Goal: Communication & Community: Answer question/provide support

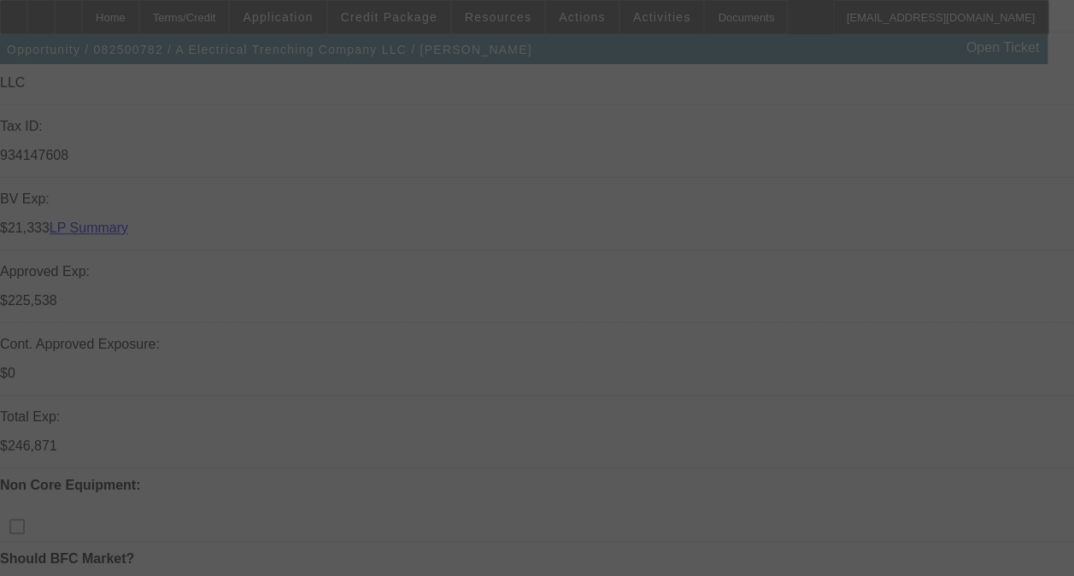
scroll to position [525, 0]
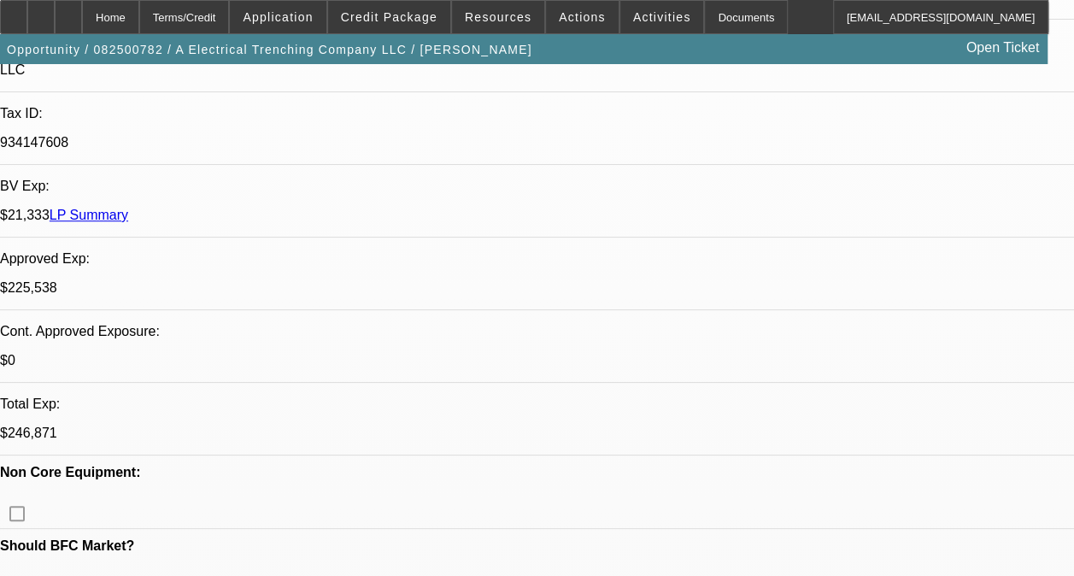
select select "0"
select select "3"
select select "0"
select select "6"
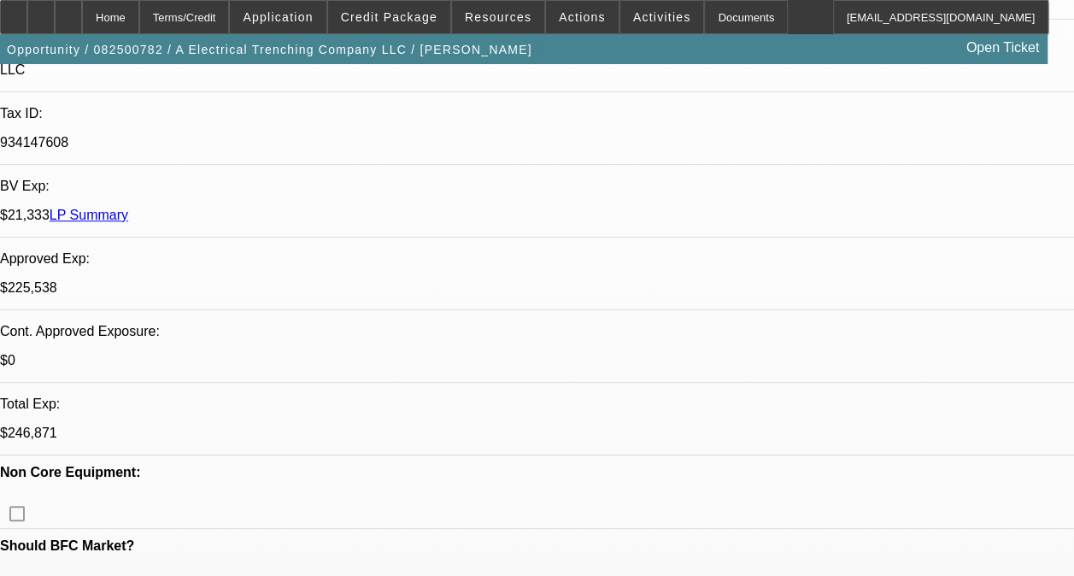
select select "0"
select select "3"
select select "0"
select select "6"
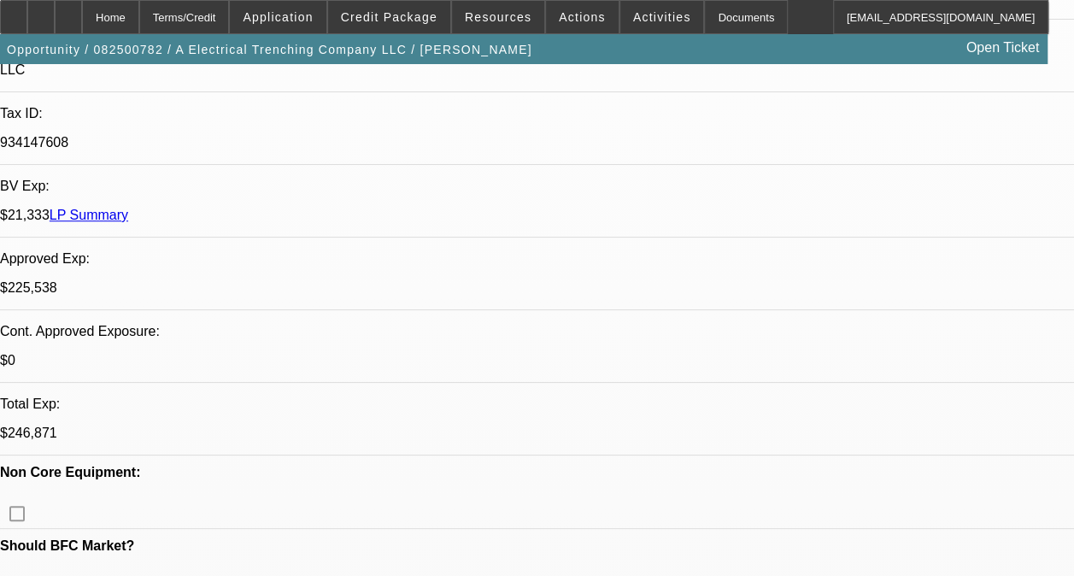
select select "0"
select select "3"
select select "0"
select select "6"
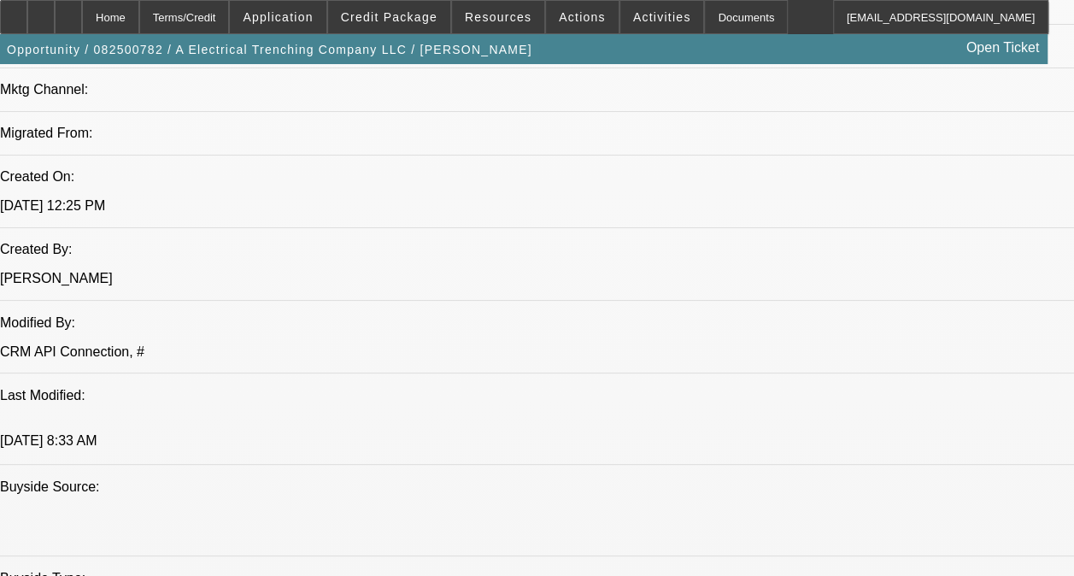
scroll to position [1294, 0]
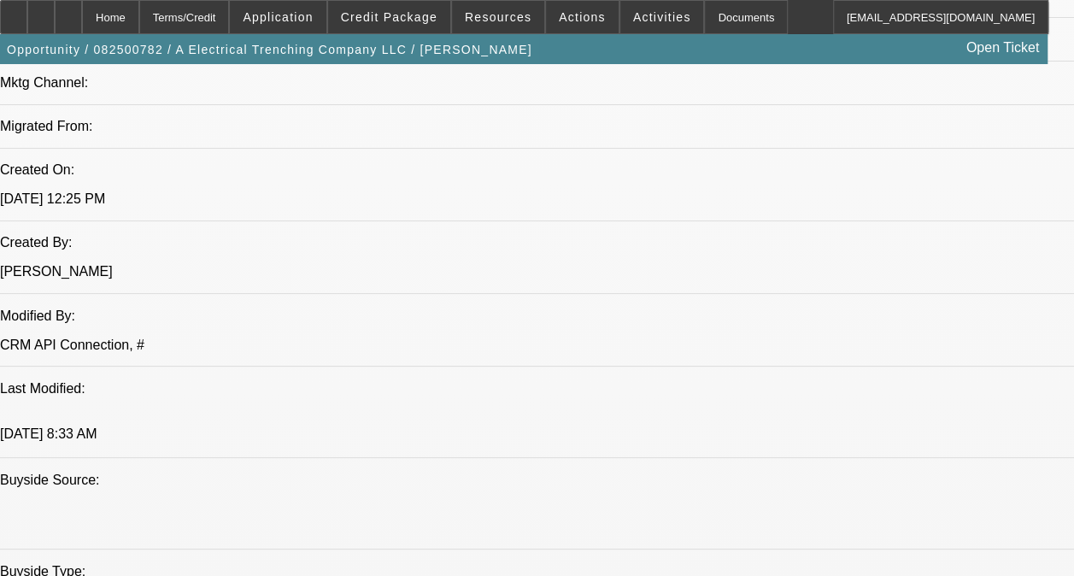
drag, startPoint x: 330, startPoint y: 256, endPoint x: 232, endPoint y: 359, distance: 141.4
copy span "-01 THRU -06 CONTRACTS ARE ALL ON ONGOING ACH. -01 THRU -04 ARE DISC-SVC DEALS.…"
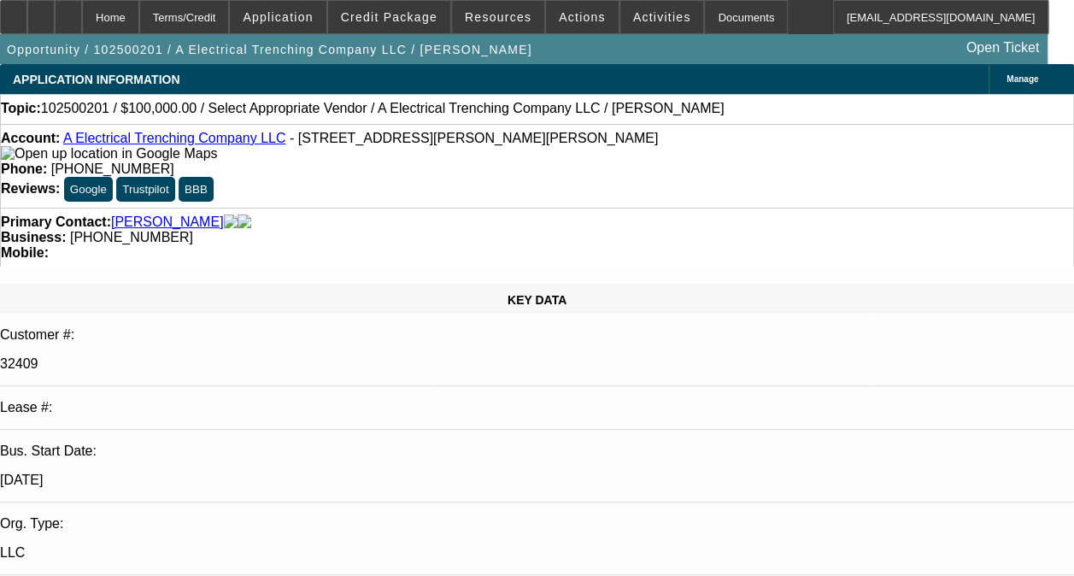
select select "0"
select select "2"
select select "0.1"
select select "1"
select select "2"
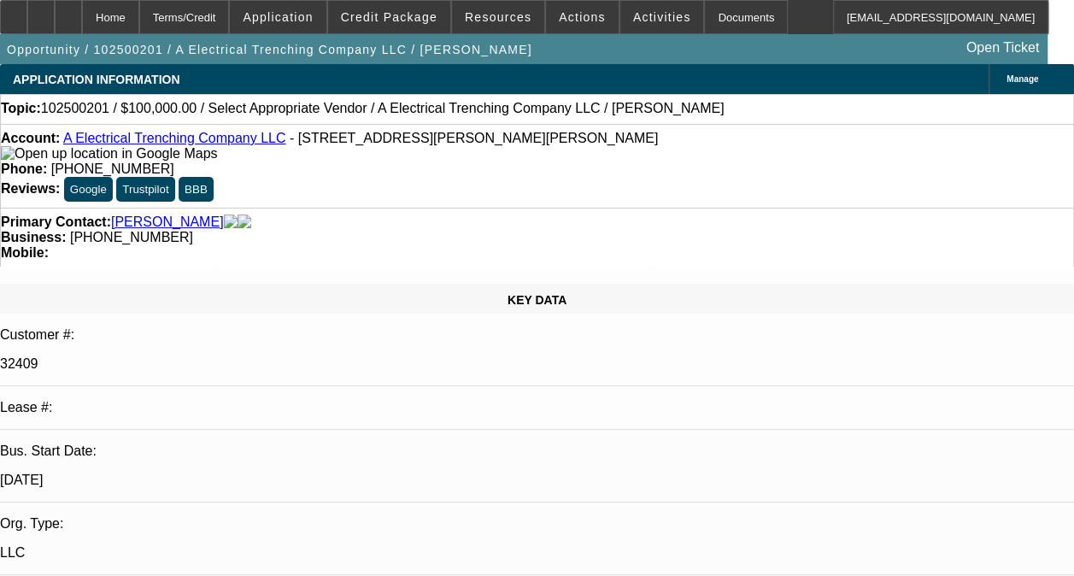
select select "4"
paste textarea "-01 THRU -06 CONTRACTS ARE ALL ON ONGOING ACH. -01 THRU -04 ARE DISC-SVC DEALS.…"
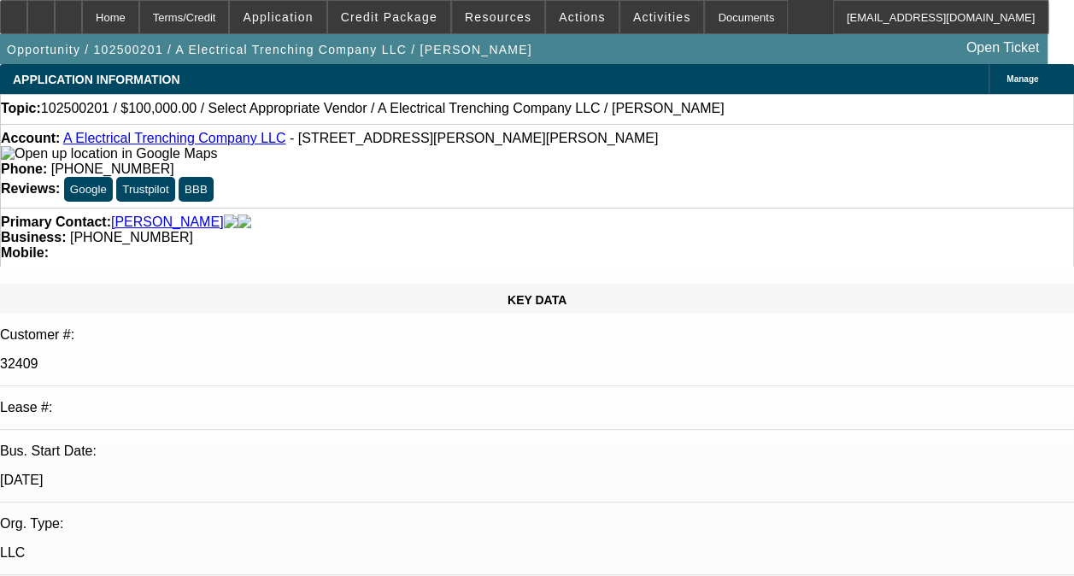
drag, startPoint x: 807, startPoint y: 316, endPoint x: 834, endPoint y: 262, distance: 60.3
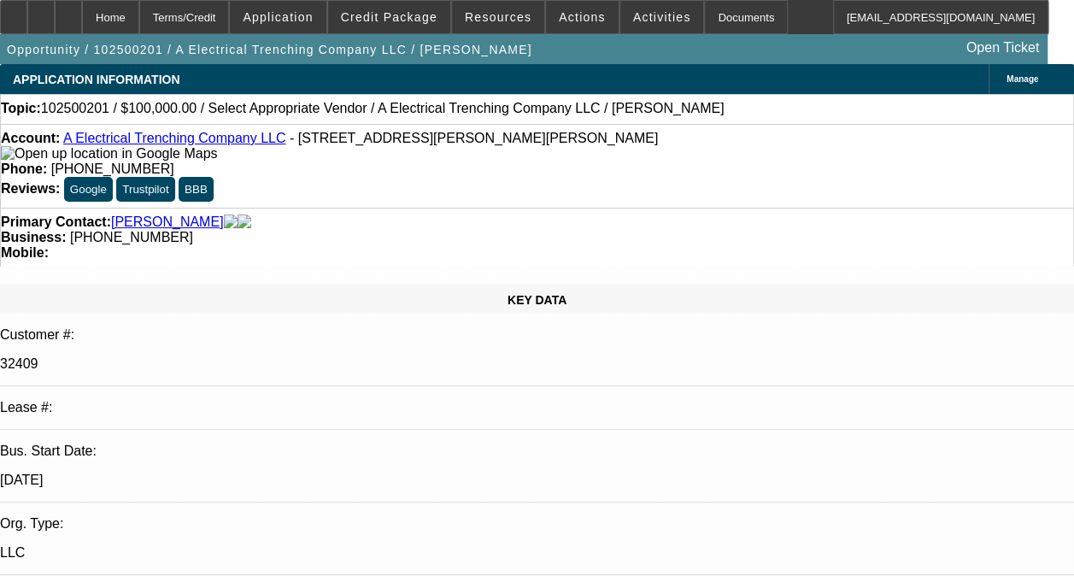
scroll to position [41, 0]
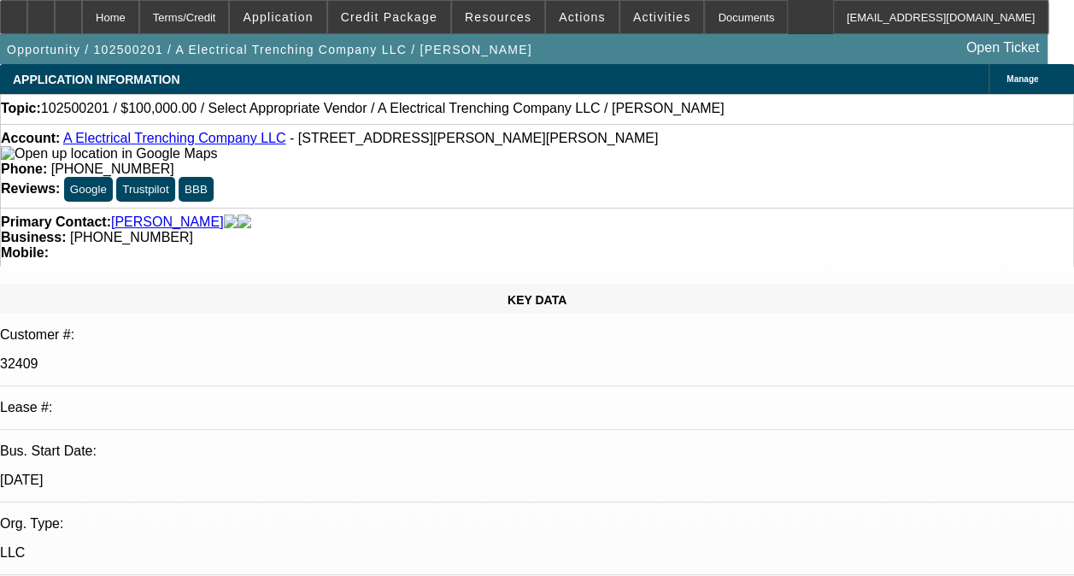
scroll to position [161, 0]
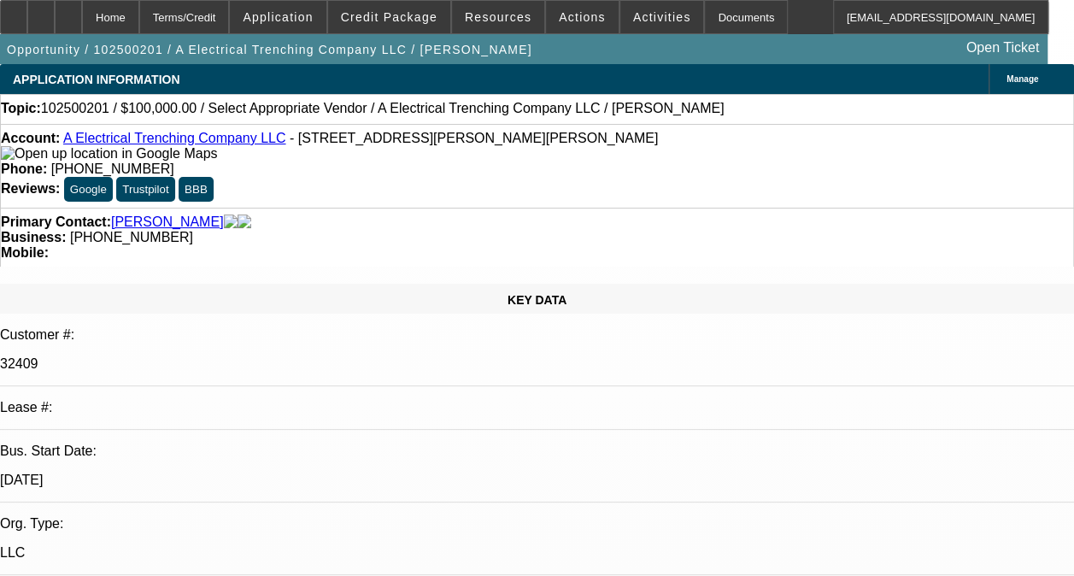
scroll to position [284, 0]
type textarea "-01 THRU -07 CONTRACTS ARE ALL ON ONGOING ACH. -01,-02,-03,-04,-06 ARE DISC-SVC…"
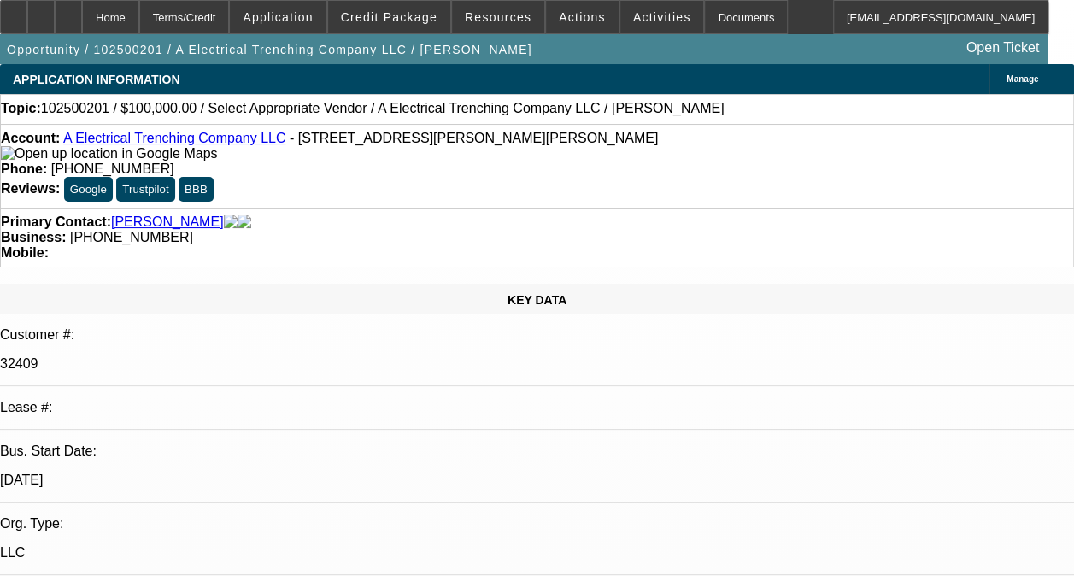
radio input "true"
